Goal: Task Accomplishment & Management: Manage account settings

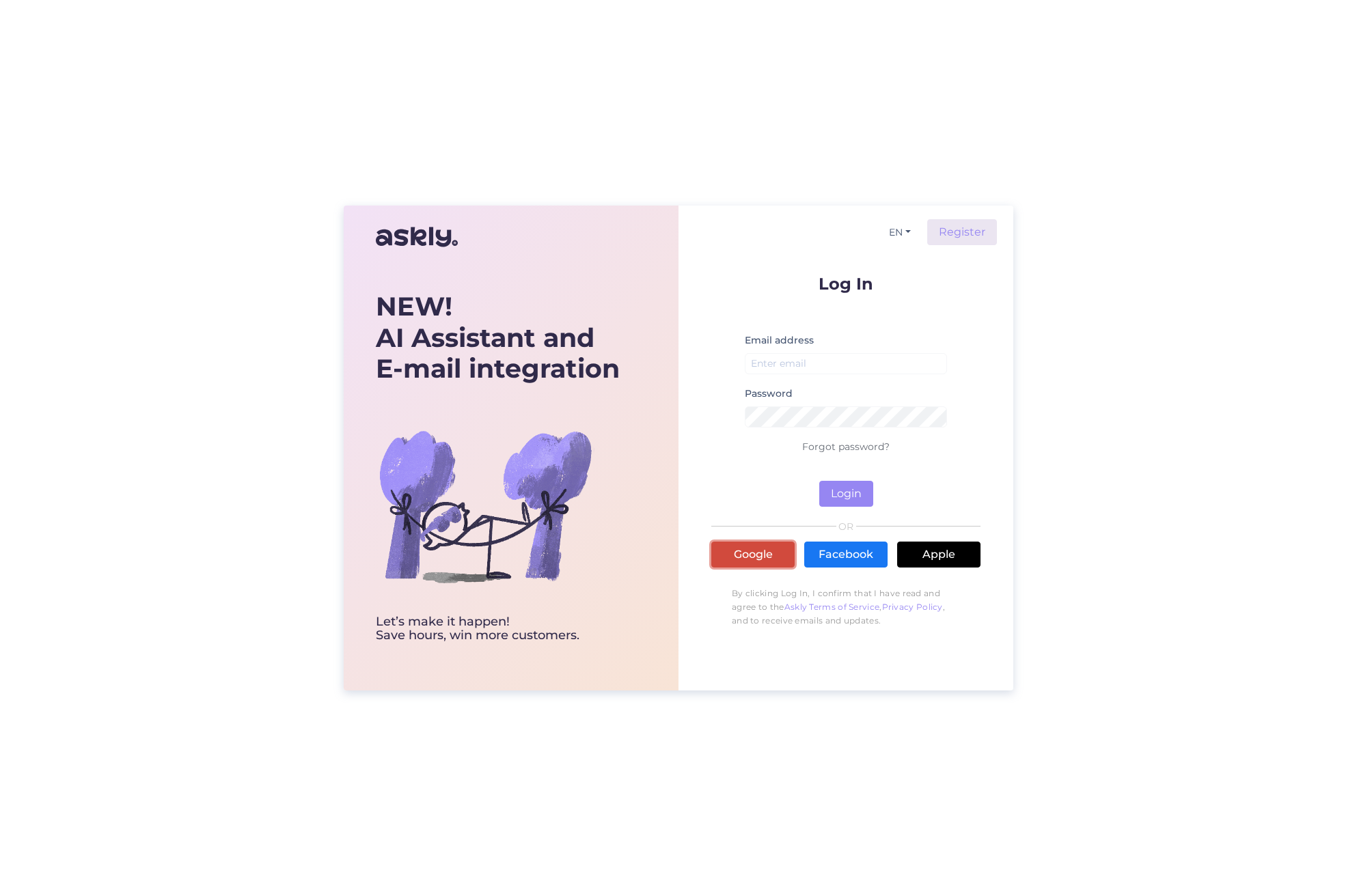
click at [752, 556] on link "Google" at bounding box center [753, 554] width 84 height 26
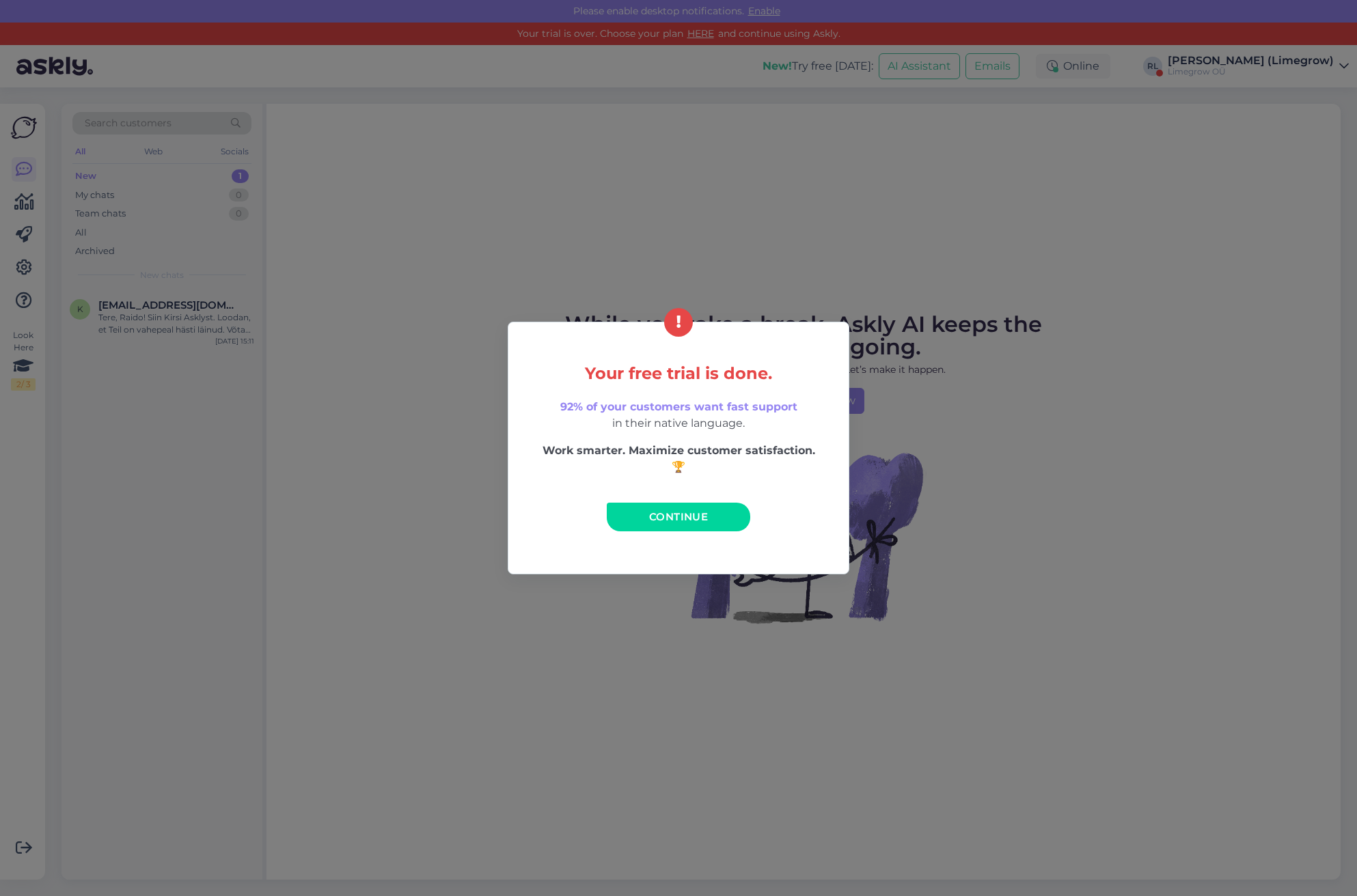
click at [1265, 174] on div "Your free trial is done. 92% of your customers want fast support in their nativ…" at bounding box center [678, 448] width 1357 height 896
click at [675, 516] on span "Continue" at bounding box center [678, 516] width 58 height 13
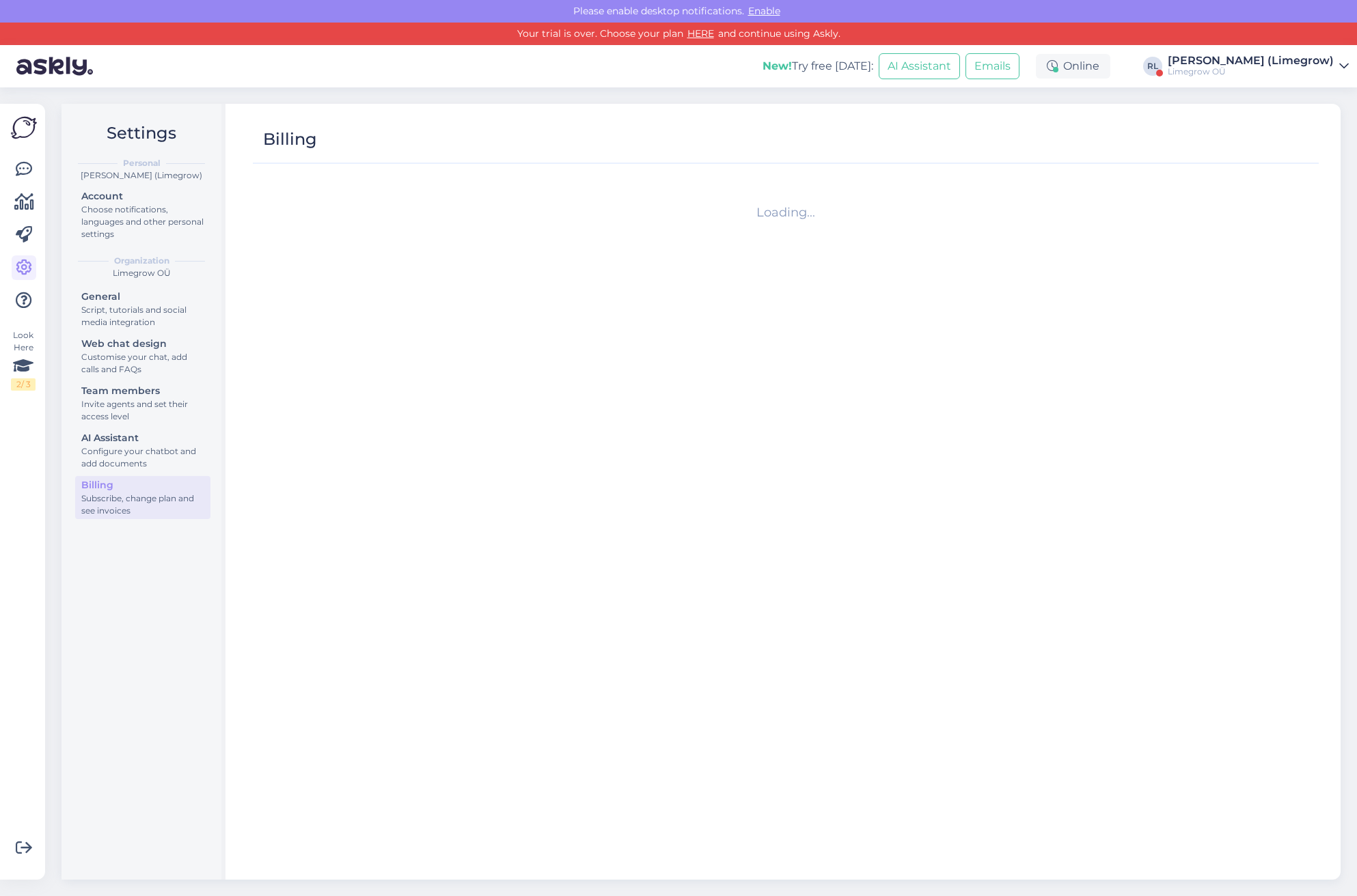
click at [1314, 67] on div "Limegrow OÜ" at bounding box center [1250, 72] width 166 height 11
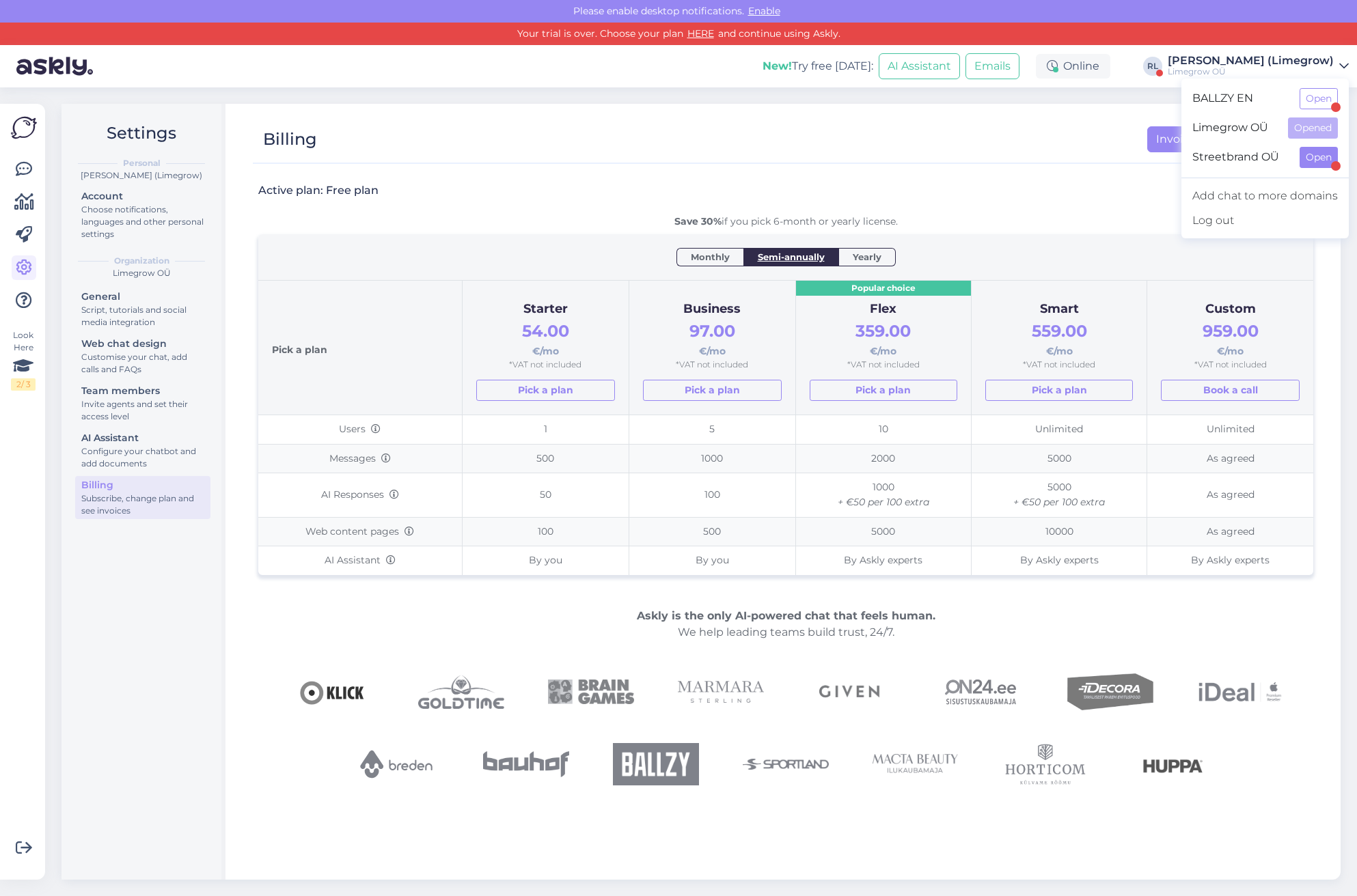
click at [1309, 158] on button "Open" at bounding box center [1318, 157] width 38 height 21
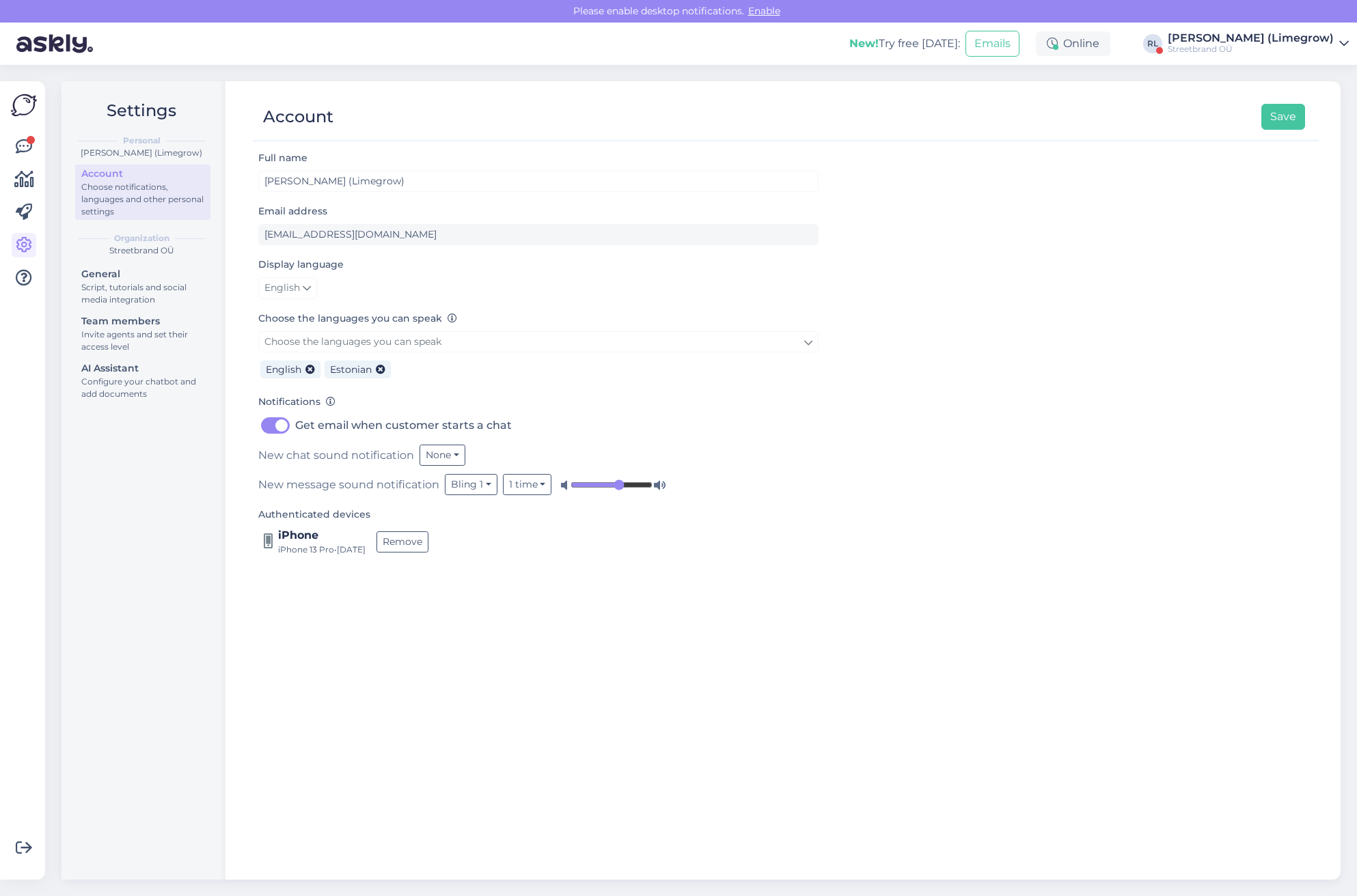
click at [1321, 51] on div "Streetbrand OÜ" at bounding box center [1250, 49] width 166 height 11
click at [1085, 9] on div "Please enable desktop notifications. Enable" at bounding box center [678, 11] width 1357 height 23
click at [141, 586] on div "Settings Personal Raido Aasoja (Limegrow) Account Choose notifications, languag…" at bounding box center [144, 481] width 164 height 799
click at [137, 548] on div "Settings Personal Raido Aasoja (Limegrow) Account Choose notifications, languag…" at bounding box center [144, 481] width 164 height 799
click at [144, 504] on div "Settings Personal Raido Aasoja (Limegrow) Account Choose notifications, languag…" at bounding box center [144, 481] width 164 height 799
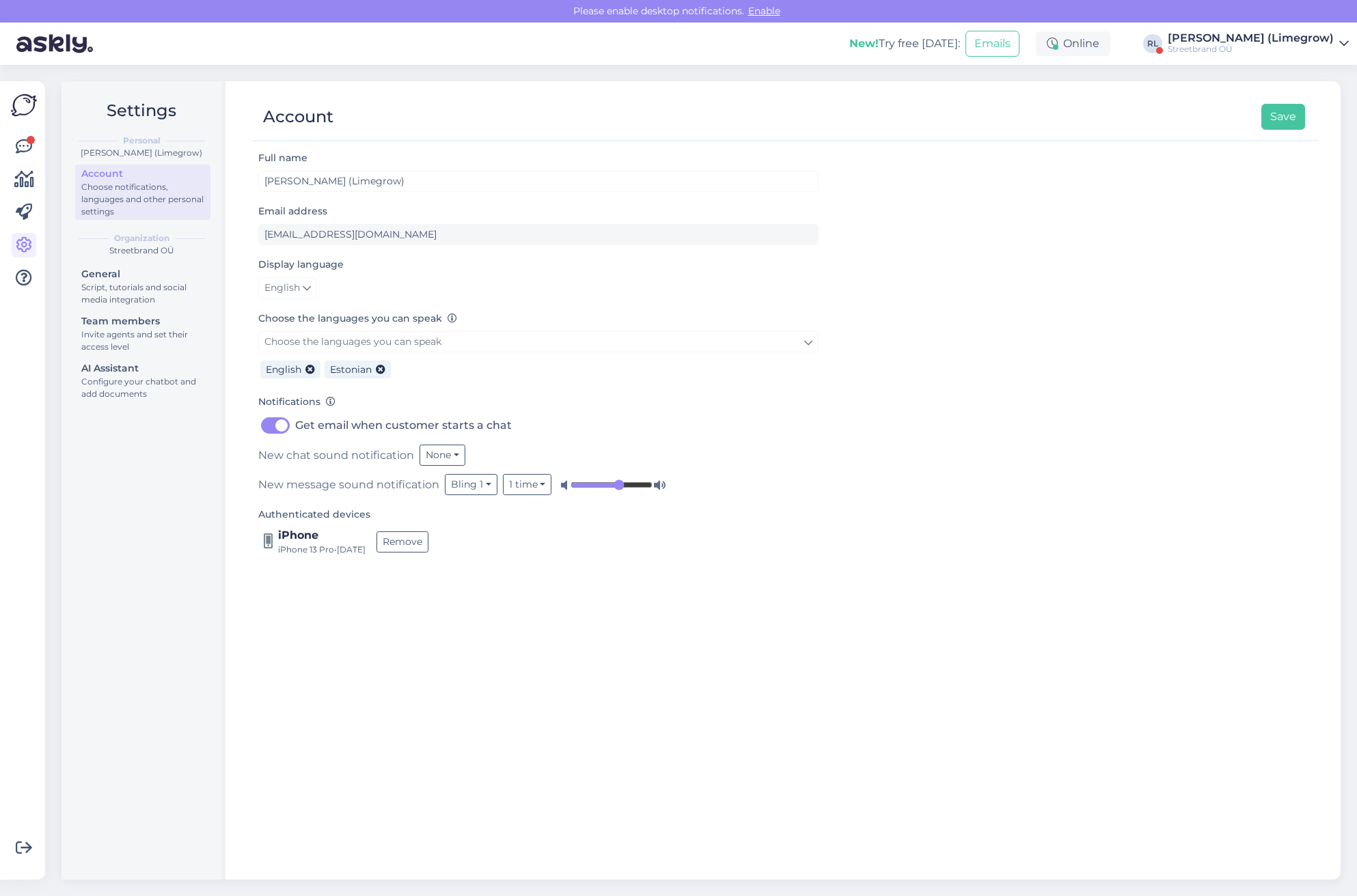
click at [150, 534] on div "Settings Personal Raido Aasoja (Limegrow) Account Choose notifications, languag…" at bounding box center [144, 481] width 164 height 799
click at [151, 674] on div "Settings Personal Raido Aasoja (Limegrow) Account Choose notifications, languag…" at bounding box center [144, 481] width 164 height 799
click at [140, 698] on div "Settings Personal Raido Aasoja (Limegrow) Account Choose notifications, languag…" at bounding box center [144, 481] width 164 height 799
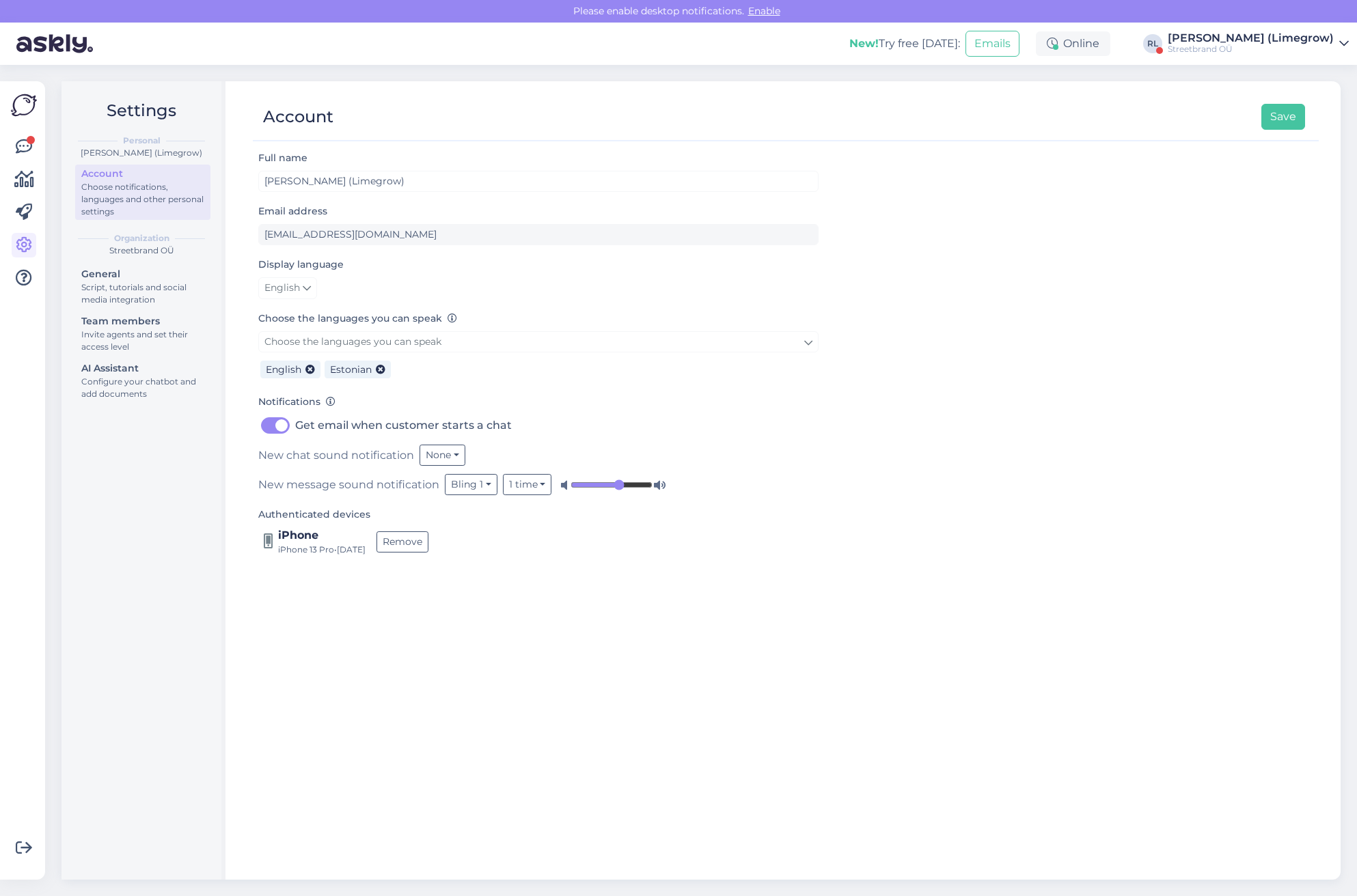
click at [137, 698] on div "Settings Personal Raido Aasoja (Limegrow) Account Choose notifications, languag…" at bounding box center [144, 481] width 164 height 799
click at [129, 716] on div "Settings Personal Raido Aasoja (Limegrow) Account Choose notifications, languag…" at bounding box center [144, 481] width 164 height 799
click at [133, 718] on div "Settings Personal Raido Aasoja (Limegrow) Account Choose notifications, languag…" at bounding box center [144, 481] width 164 height 799
click at [137, 703] on div "Settings Personal Raido Aasoja (Limegrow) Account Choose notifications, languag…" at bounding box center [144, 481] width 164 height 799
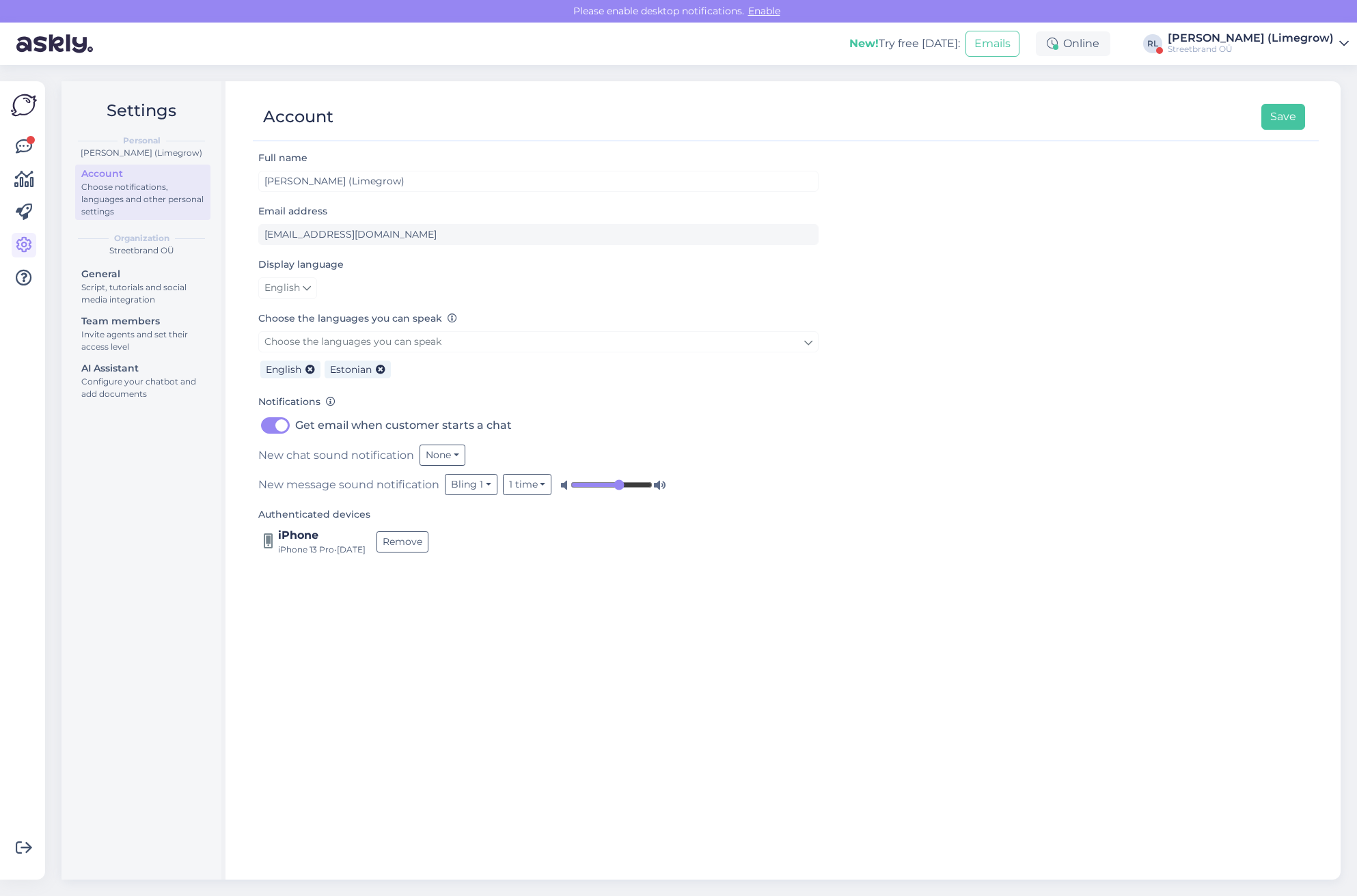
click at [131, 711] on div "Settings Personal Raido Aasoja (Limegrow) Account Choose notifications, languag…" at bounding box center [144, 481] width 164 height 799
click at [137, 746] on div "Settings Personal Raido Aasoja (Limegrow) Account Choose notifications, languag…" at bounding box center [144, 481] width 164 height 799
click at [134, 725] on div "Settings Personal Raido Aasoja (Limegrow) Account Choose notifications, languag…" at bounding box center [144, 481] width 164 height 799
click at [134, 751] on div "Settings Personal Raido Aasoja (Limegrow) Account Choose notifications, languag…" at bounding box center [144, 481] width 164 height 799
click at [474, 744] on div "Full name [PERSON_NAME] (Limegrow) Email address [EMAIL_ADDRESS][DOMAIN_NAME] D…" at bounding box center [785, 509] width 1066 height 718
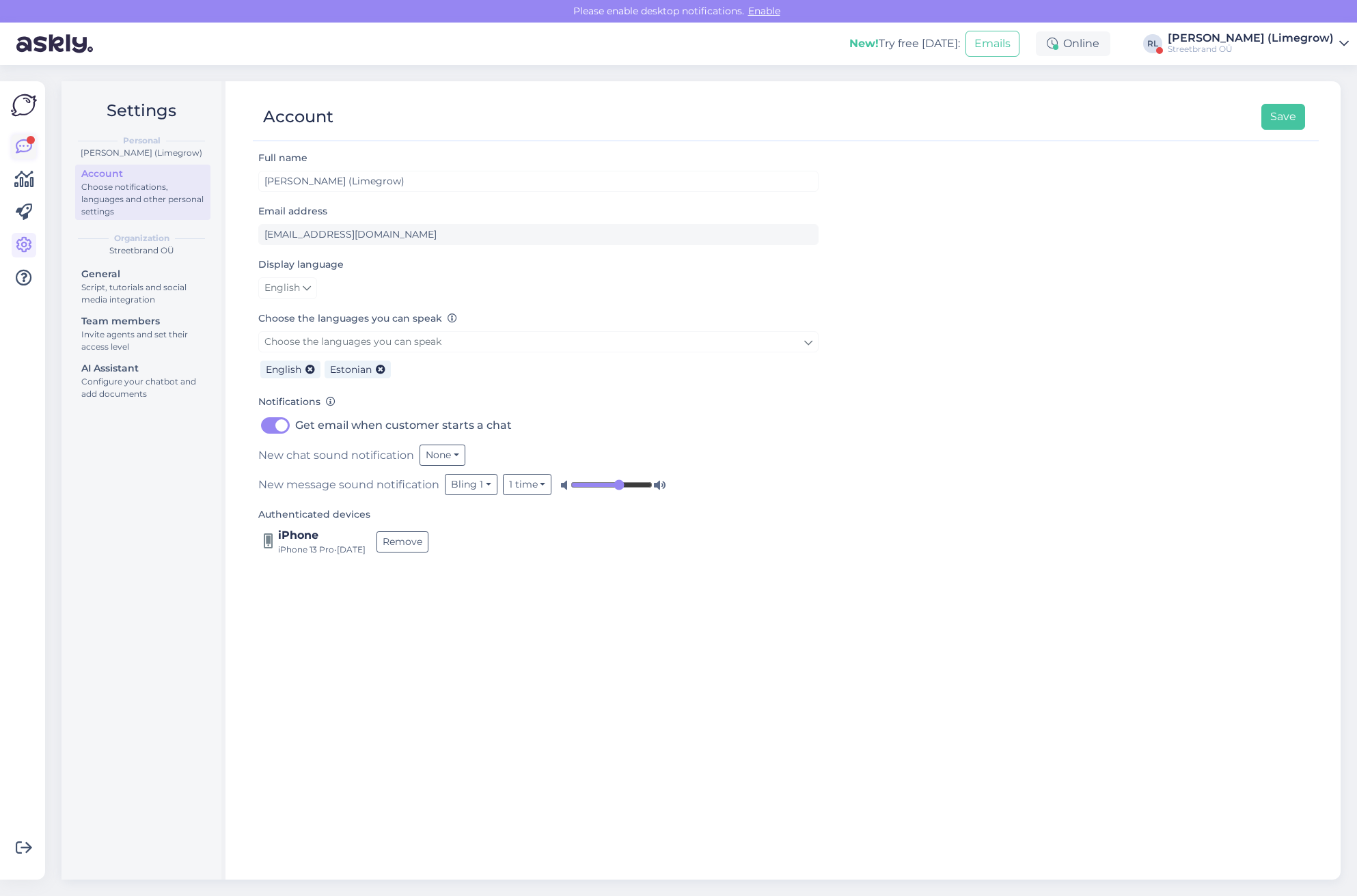
click at [14, 144] on link at bounding box center [24, 146] width 24 height 24
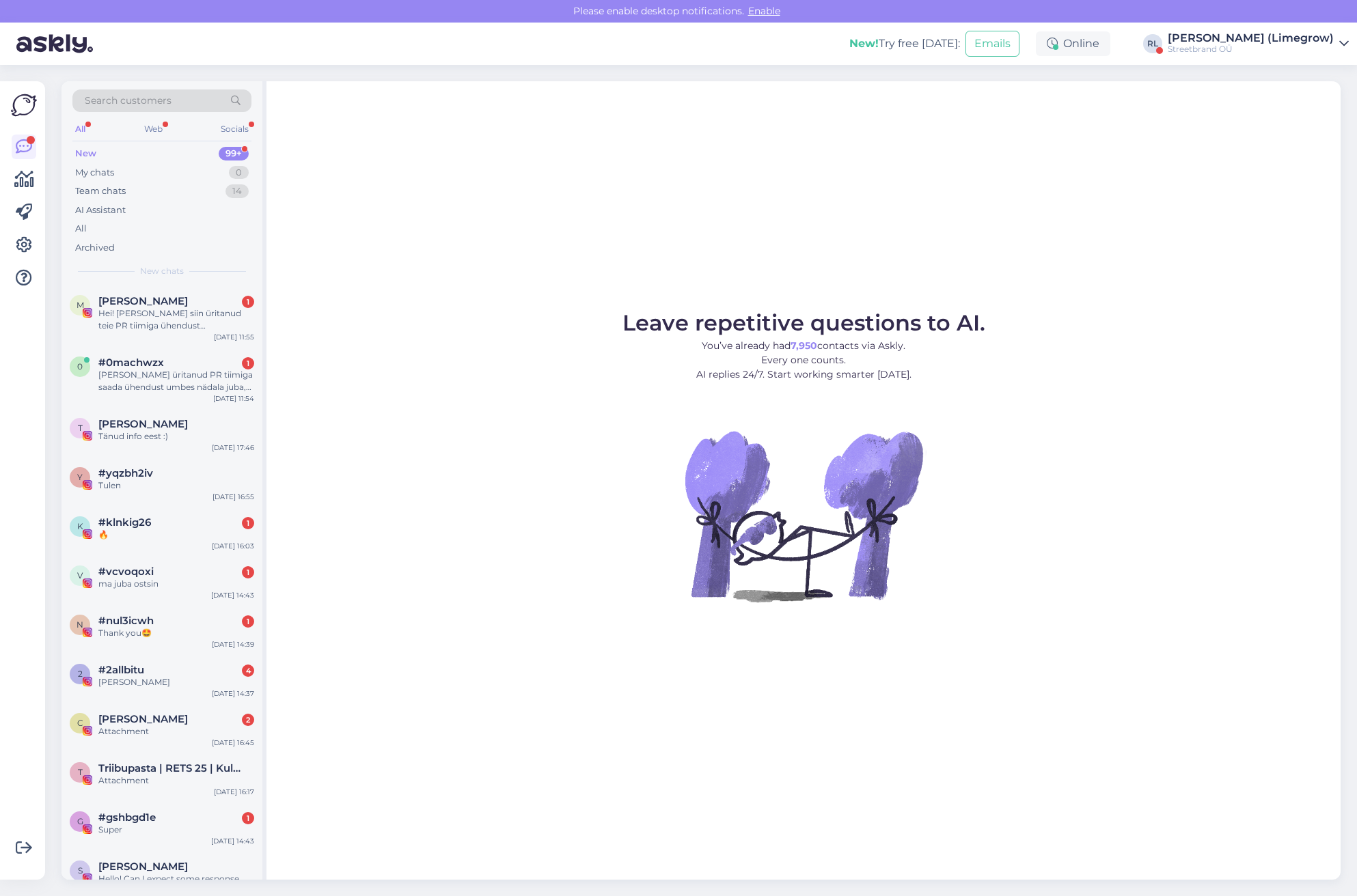
click at [1320, 43] on div "[PERSON_NAME] (Limegrow)" at bounding box center [1250, 39] width 166 height 11
click at [1321, 71] on button "Open" at bounding box center [1318, 76] width 38 height 21
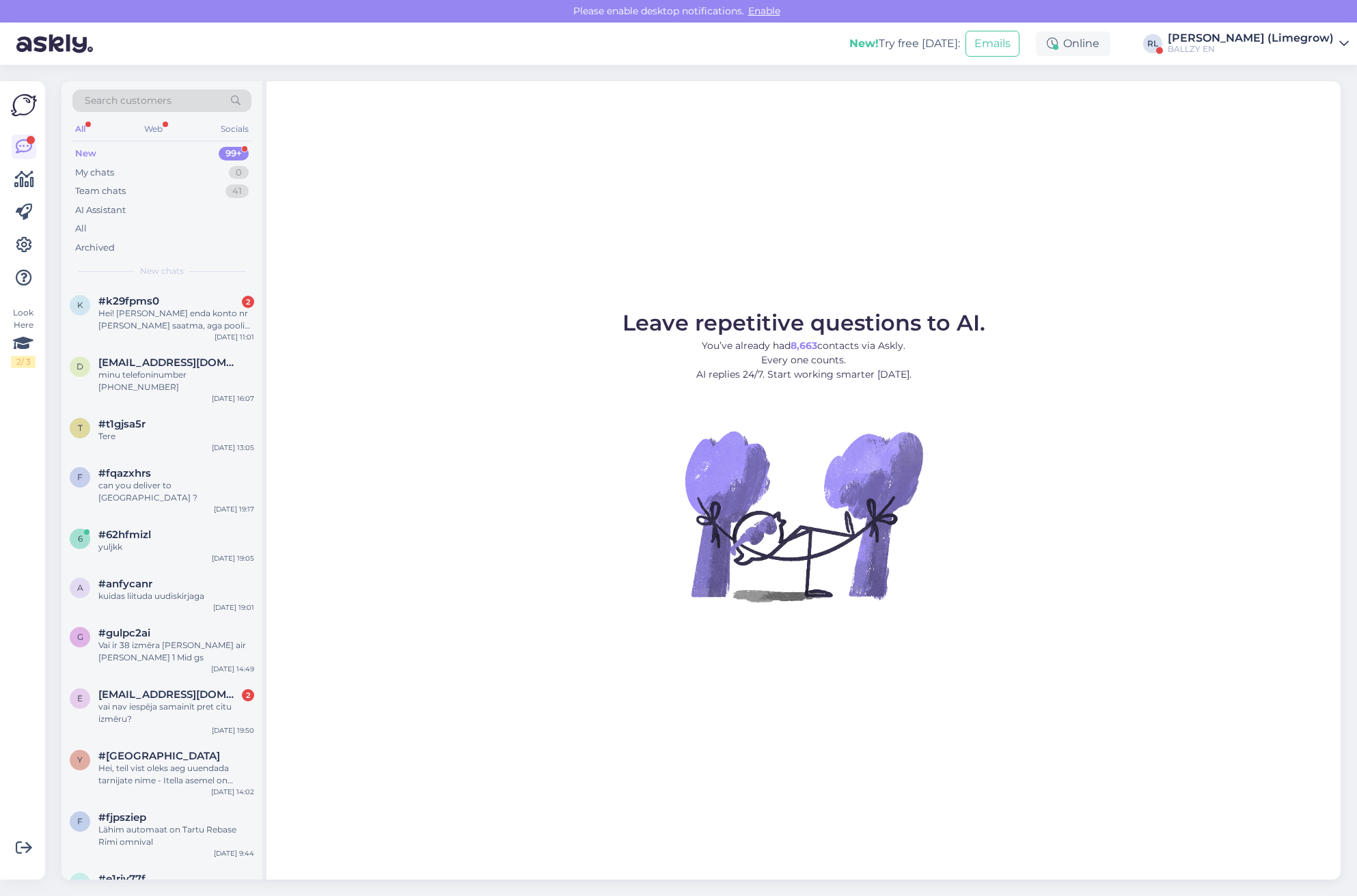
click at [1310, 41] on div "[PERSON_NAME] (Limegrow)" at bounding box center [1250, 39] width 166 height 11
click at [1303, 40] on div "[PERSON_NAME] (Limegrow)" at bounding box center [1250, 39] width 166 height 11
click at [1343, 48] on icon at bounding box center [1344, 43] width 9 height 11
click at [607, 35] on div "New! Try free [DATE]: Emails Online RL Raido Aasoja (Limegrow) BALLZY EN BALLZY…" at bounding box center [678, 44] width 1357 height 43
click at [706, 58] on div "New! Try free [DATE]: Emails Online RL Raido Aasoja (Limegrow) BALLZY EN BALLZY…" at bounding box center [678, 44] width 1357 height 43
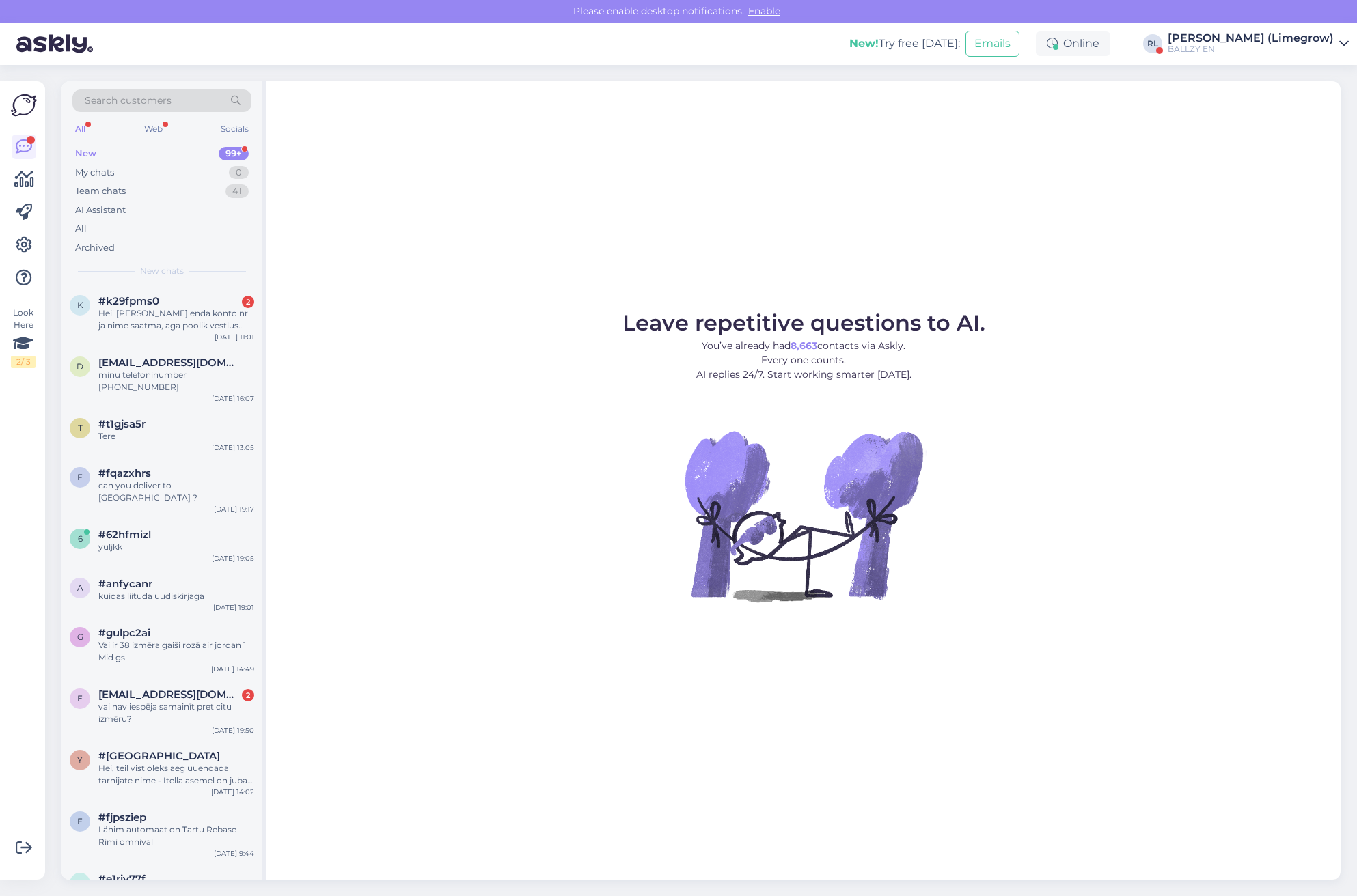
click at [718, 55] on div "New! Try free [DATE]: Emails Online RL Raido Aasoja (Limegrow) BALLZY EN BALLZY…" at bounding box center [678, 44] width 1357 height 43
